Goal: Task Accomplishment & Management: Complete application form

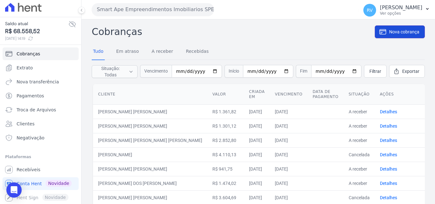
click at [389, 33] on span "Nova cobrança" at bounding box center [404, 32] width 30 height 6
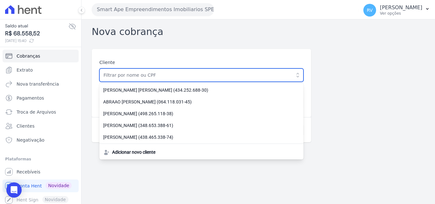
click at [120, 74] on input "text" at bounding box center [201, 74] width 204 height 13
paste input "[PERSON_NAME]"
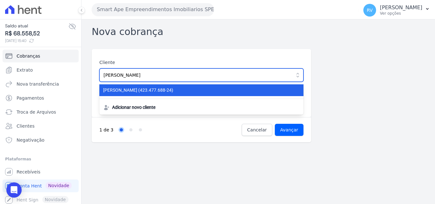
type input "[PERSON_NAME]"
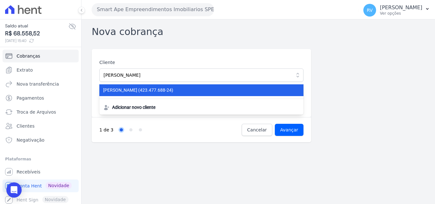
click at [194, 92] on span "GUSTAVO ALVES DE OLIVEIRA (423.477.688-24)" at bounding box center [197, 90] width 189 height 7
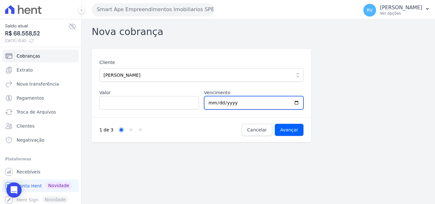
click at [296, 102] on input "2025-09-06" at bounding box center [254, 102] width 100 height 13
type input "2025-09-12"
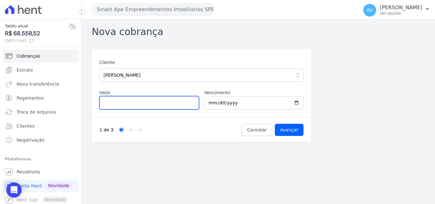
click at [130, 103] on input "Valor" at bounding box center [149, 102] width 100 height 13
type input "1292.23"
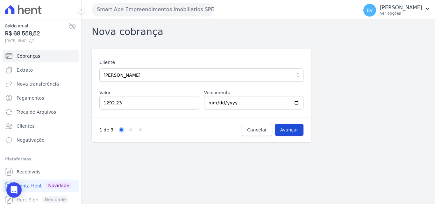
click at [294, 130] on input "Avançar" at bounding box center [289, 130] width 29 height 12
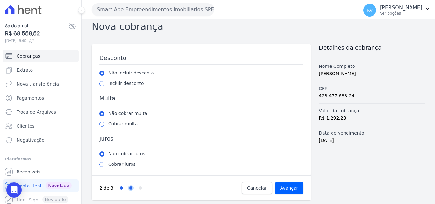
scroll to position [7, 0]
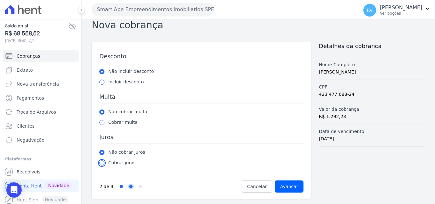
click at [103, 165] on input "radio" at bounding box center [101, 162] width 5 height 5
radio input "true"
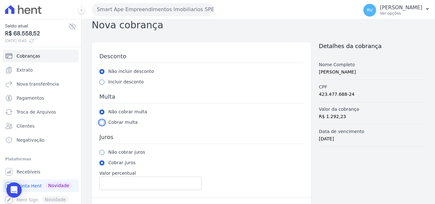
click at [103, 124] on input "radio" at bounding box center [101, 122] width 5 height 5
radio input "true"
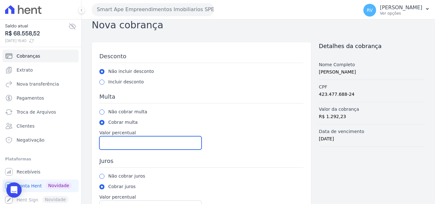
click at [124, 143] on input "Valor percentual" at bounding box center [150, 142] width 102 height 13
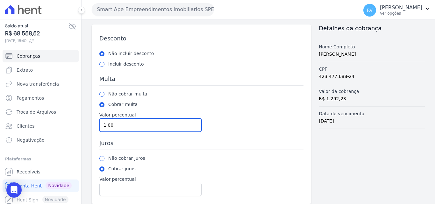
scroll to position [54, 0]
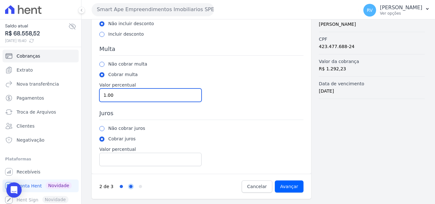
type input "1.00"
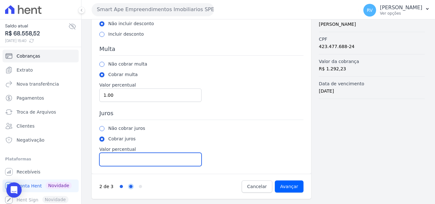
click at [123, 159] on input "Valor percentual" at bounding box center [150, 159] width 102 height 13
type input "2.00"
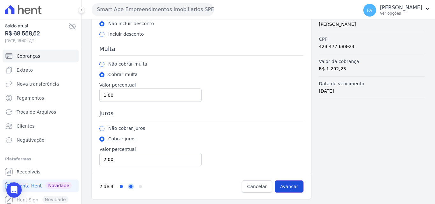
click at [291, 186] on input "Avançar" at bounding box center [289, 187] width 29 height 12
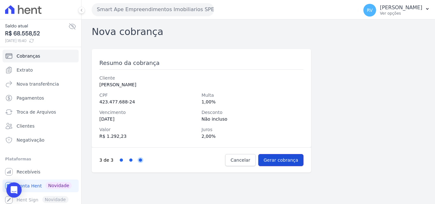
click at [286, 159] on input "Gerar cobrança" at bounding box center [281, 160] width 46 height 12
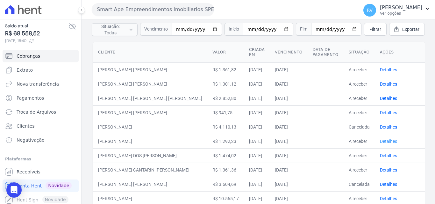
scroll to position [42, 0]
click at [385, 141] on link "Detalhes" at bounding box center [388, 141] width 17 height 5
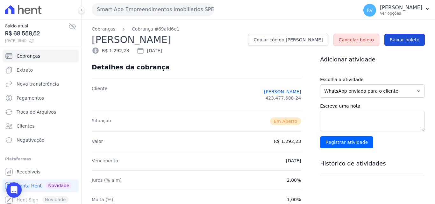
click at [399, 38] on span "Baixar boleto" at bounding box center [405, 40] width 30 height 6
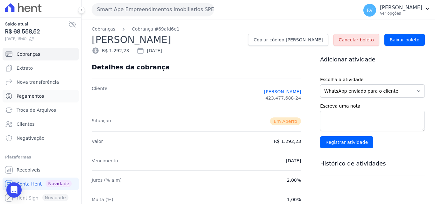
scroll to position [2, 0]
click at [25, 54] on span "Cobranças" at bounding box center [29, 54] width 24 height 6
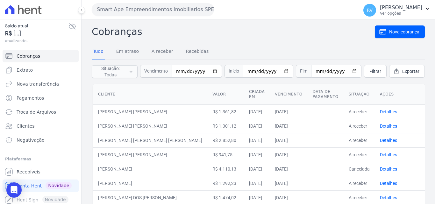
scroll to position [2, 0]
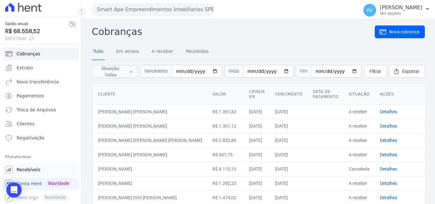
click at [27, 169] on span "Recebíveis" at bounding box center [29, 170] width 24 height 6
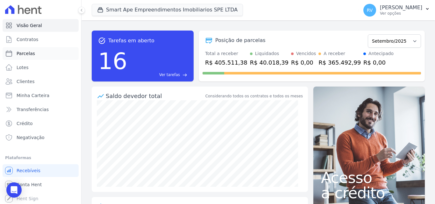
click at [22, 51] on span "Parcelas" at bounding box center [26, 53] width 18 height 6
select select
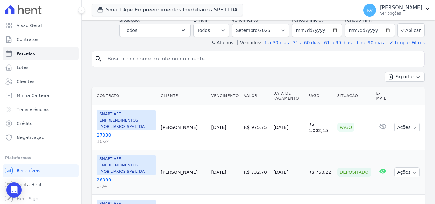
scroll to position [96, 0]
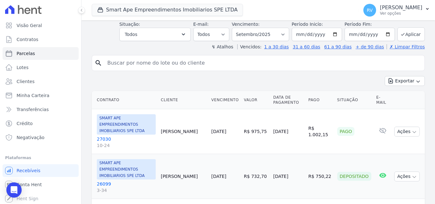
click at [190, 65] on input "search" at bounding box center [262, 63] width 318 height 13
paste input "[PERSON_NAME]"
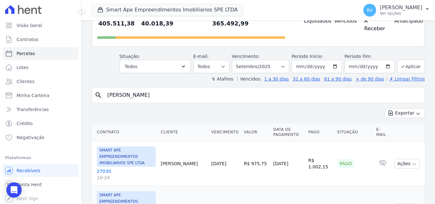
scroll to position [0, 0]
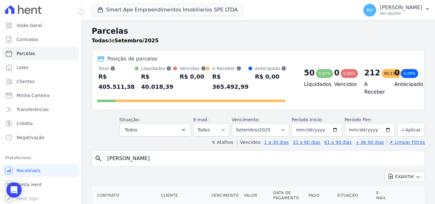
drag, startPoint x: 192, startPoint y: 153, endPoint x: 80, endPoint y: 153, distance: 111.8
click at [80, 153] on div "Visão Geral Contratos Parcelas Lotes Clientes Minha Carteira Transferências Cré…" at bounding box center [217, 102] width 435 height 204
type input "[PERSON_NAME]"
click at [284, 129] on select "Filtrar por período ──────── Todos os meses Março/2024 Abril/2024 Maio/2024 Jun…" at bounding box center [260, 129] width 57 height 13
select select "08/2025"
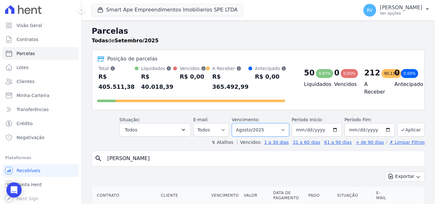
click at [236, 123] on select "Filtrar por período ──────── Todos os meses Março/2024 Abril/2024 Maio/2024 Jun…" at bounding box center [260, 129] width 57 height 13
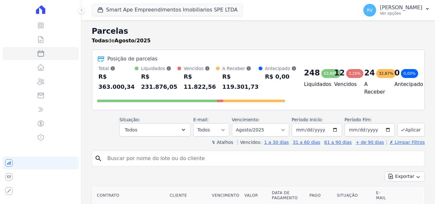
select select
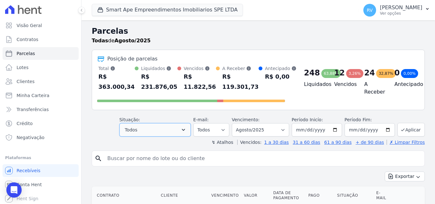
click at [165, 128] on button "Todos" at bounding box center [154, 129] width 71 height 13
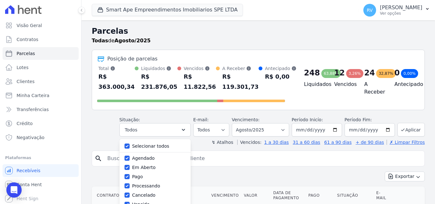
click at [149, 143] on div "Selecionar todos" at bounding box center [154, 146] width 61 height 9
click at [150, 146] on label "Selecionar todos" at bounding box center [150, 146] width 37 height 5
click at [130, 146] on input "Selecionar todos" at bounding box center [126, 146] width 5 height 5
checkbox input "false"
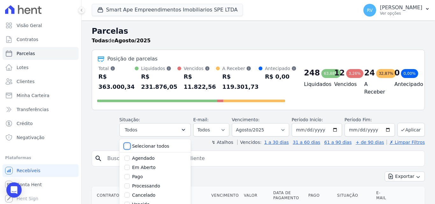
checkbox input "false"
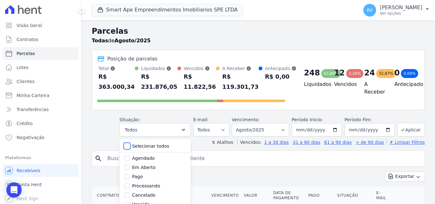
checkbox input "false"
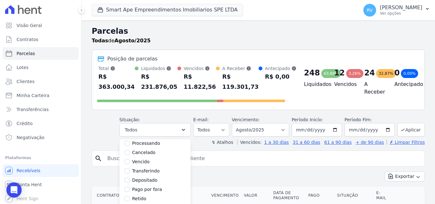
click at [144, 161] on label "Vencido" at bounding box center [141, 161] width 18 height 5
click at [130, 161] on input "Vencido" at bounding box center [126, 161] width 5 height 5
checkbox input "true"
click at [291, 160] on input "search" at bounding box center [262, 158] width 318 height 13
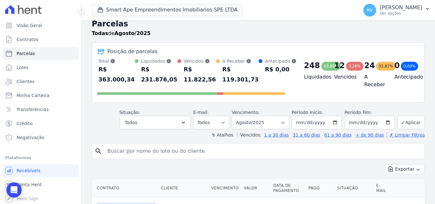
scroll to position [0, 0]
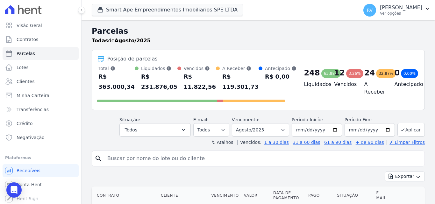
click at [267, 161] on input "search" at bounding box center [262, 158] width 318 height 13
click at [250, 158] on input "search" at bounding box center [262, 158] width 318 height 13
click at [238, 159] on input "search" at bounding box center [262, 158] width 318 height 13
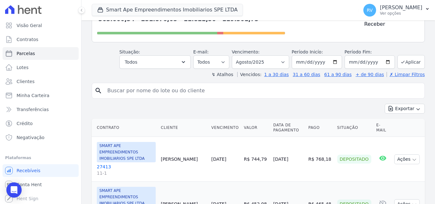
scroll to position [127, 0]
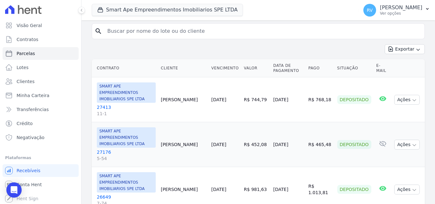
select select
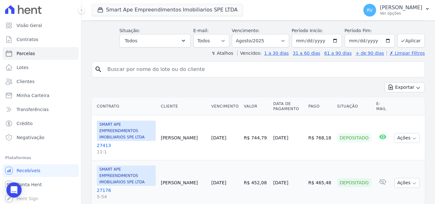
scroll to position [32, 0]
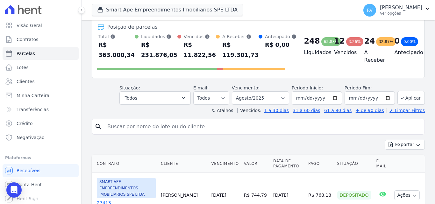
click at [140, 128] on input "search" at bounding box center [262, 126] width 318 height 13
paste input "[PERSON_NAME]"
type input "[PERSON_NAME]"
select select
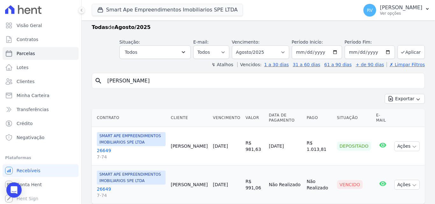
scroll to position [33, 0]
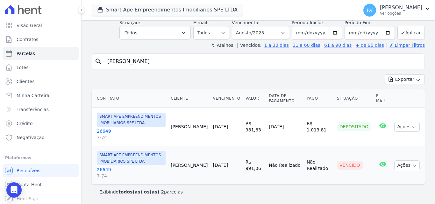
click at [100, 168] on link "26649 7-74" at bounding box center [131, 173] width 69 height 13
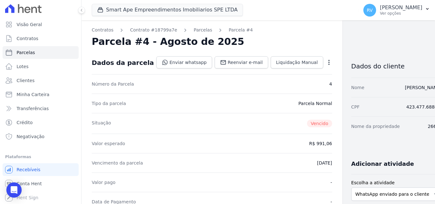
click at [326, 62] on icon "button" at bounding box center [329, 62] width 6 height 6
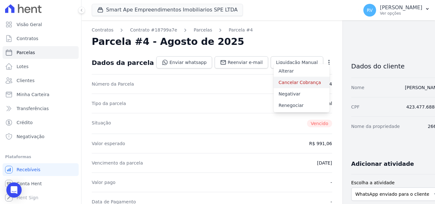
click at [284, 82] on link "Cancelar Cobrança" at bounding box center [302, 82] width 56 height 11
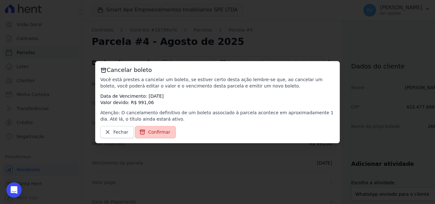
click at [152, 132] on span "Confirmar" at bounding box center [159, 132] width 22 height 6
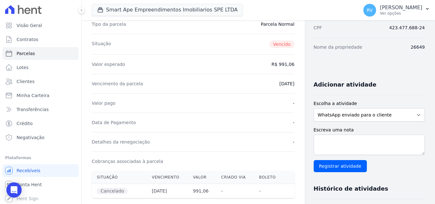
scroll to position [96, 0]
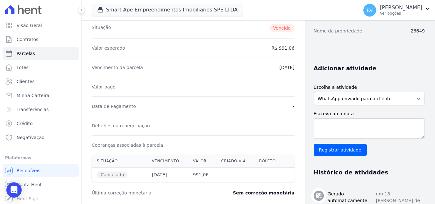
click at [28, 8] on icon at bounding box center [28, 11] width 6 height 6
click at [32, 8] on icon at bounding box center [34, 11] width 6 height 6
click at [34, 11] on icon at bounding box center [23, 9] width 37 height 9
